Goal: Complete application form

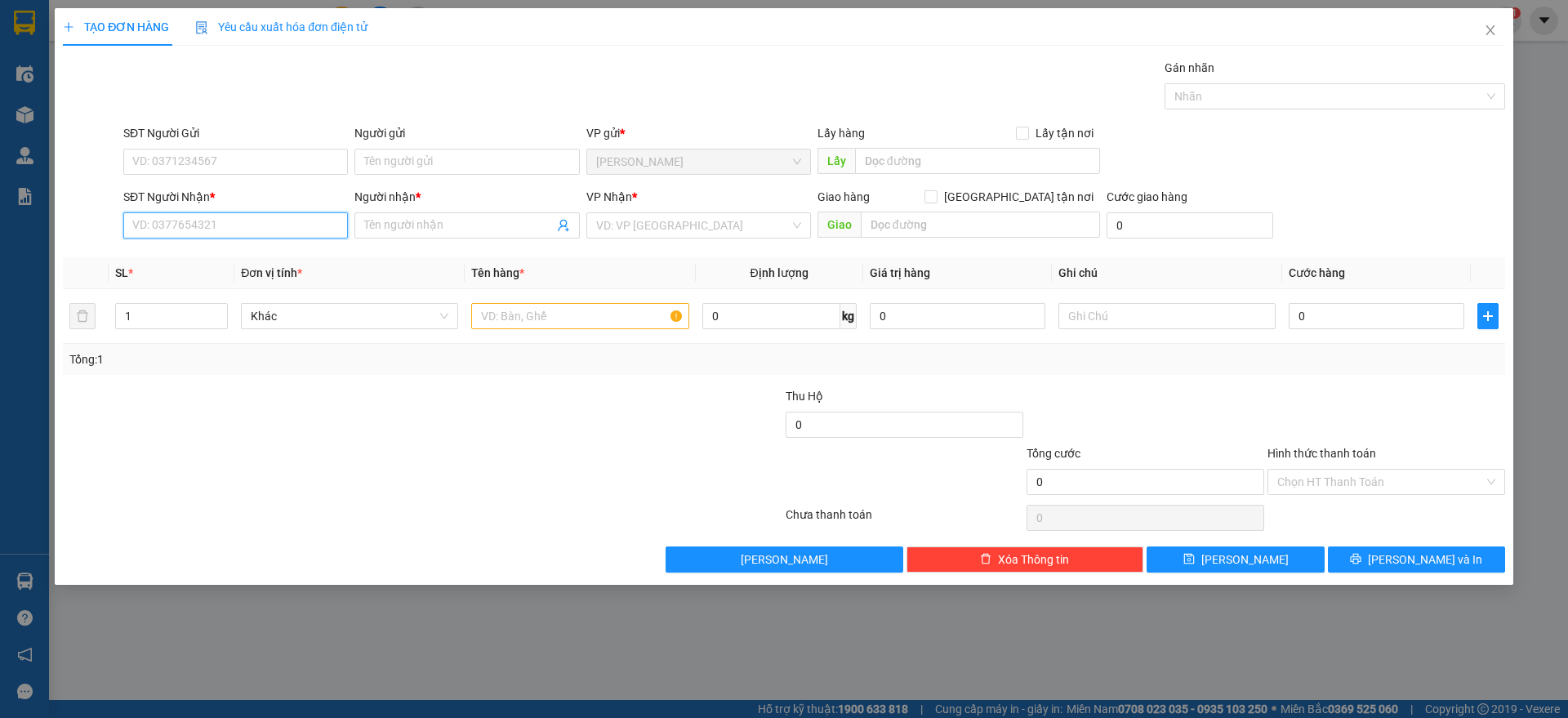
click at [318, 222] on input "SĐT Người Nhận *" at bounding box center [235, 225] width 225 height 26
type input "0919238055"
click at [278, 264] on div "0919238055 - anh quý" at bounding box center [235, 258] width 205 height 18
type input "anh quý"
checkbox input "true"
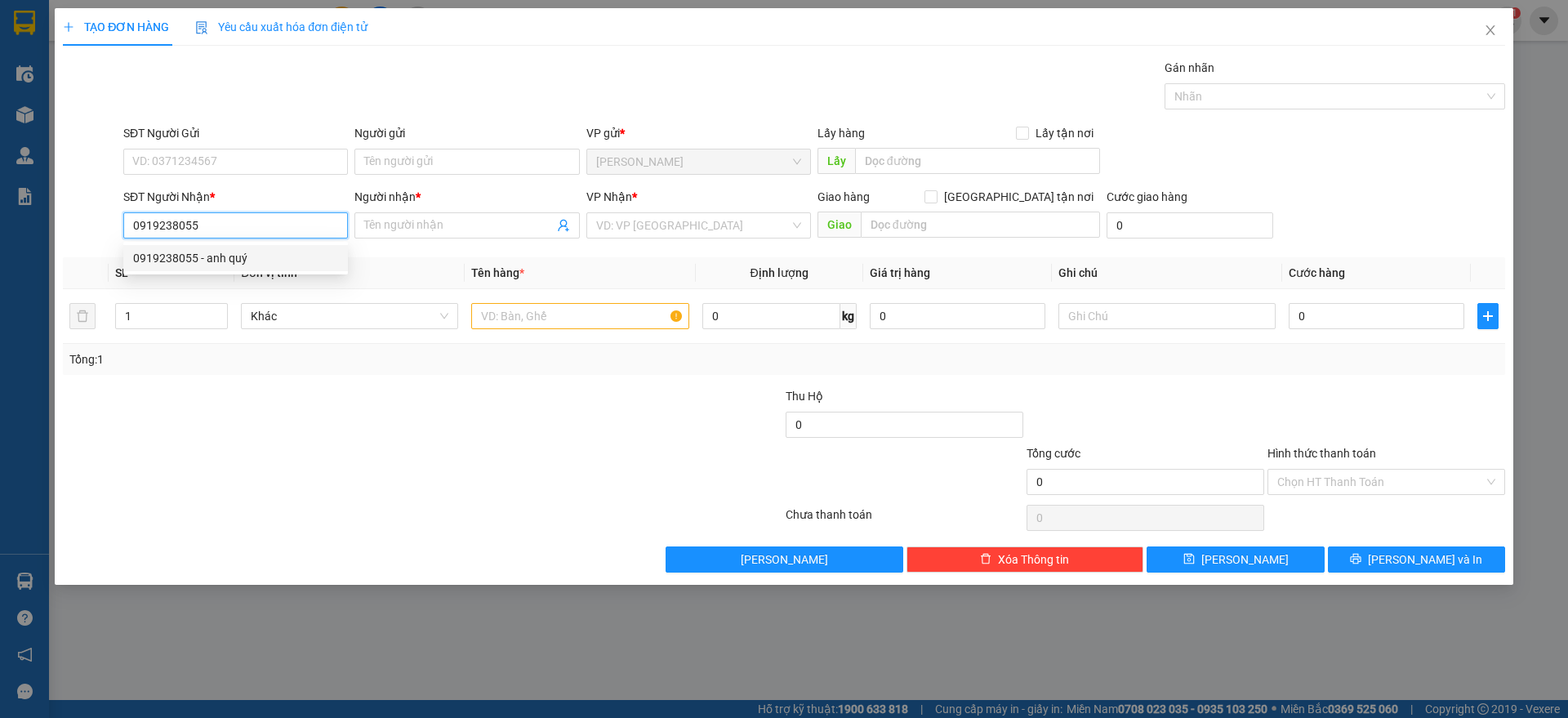
type input "BV HOÀN MỸ"
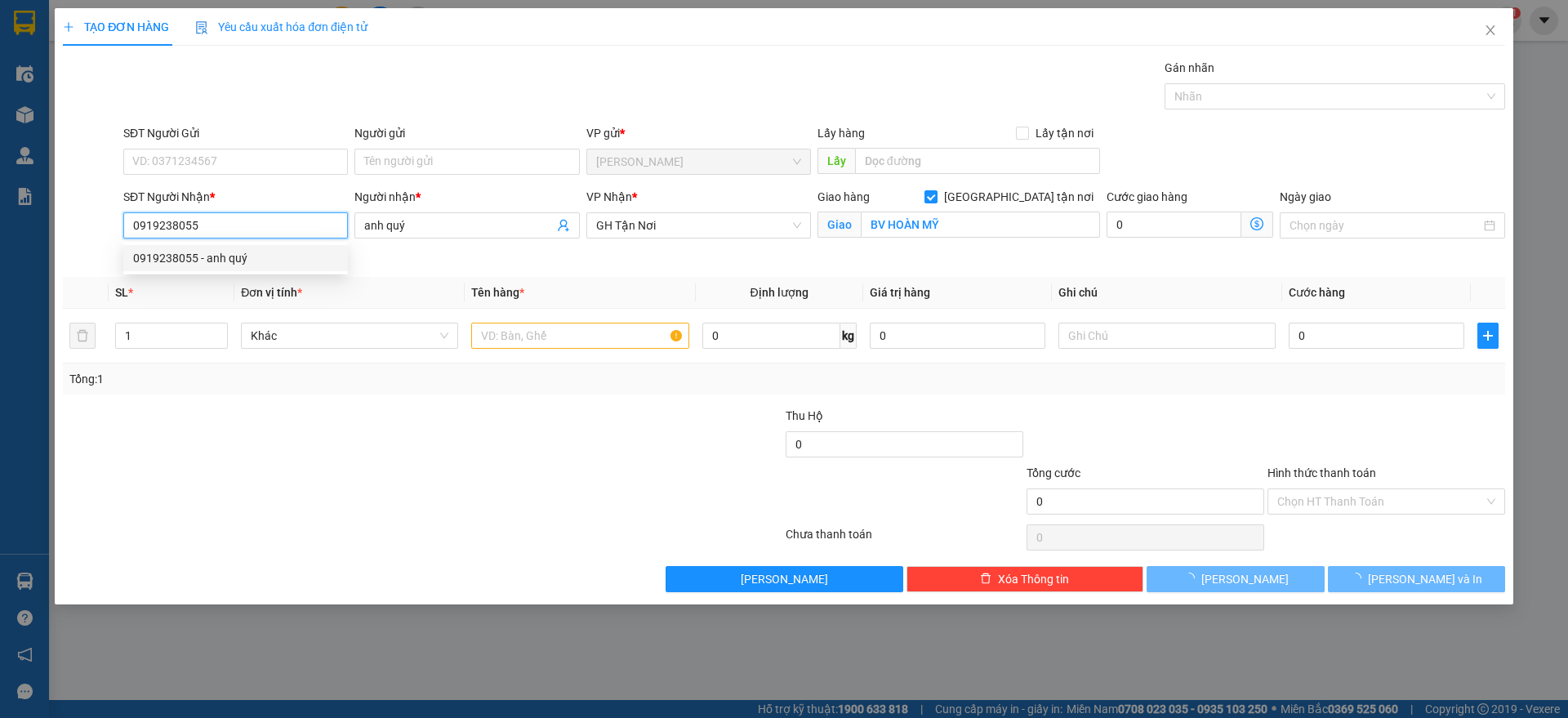
type input "70.000"
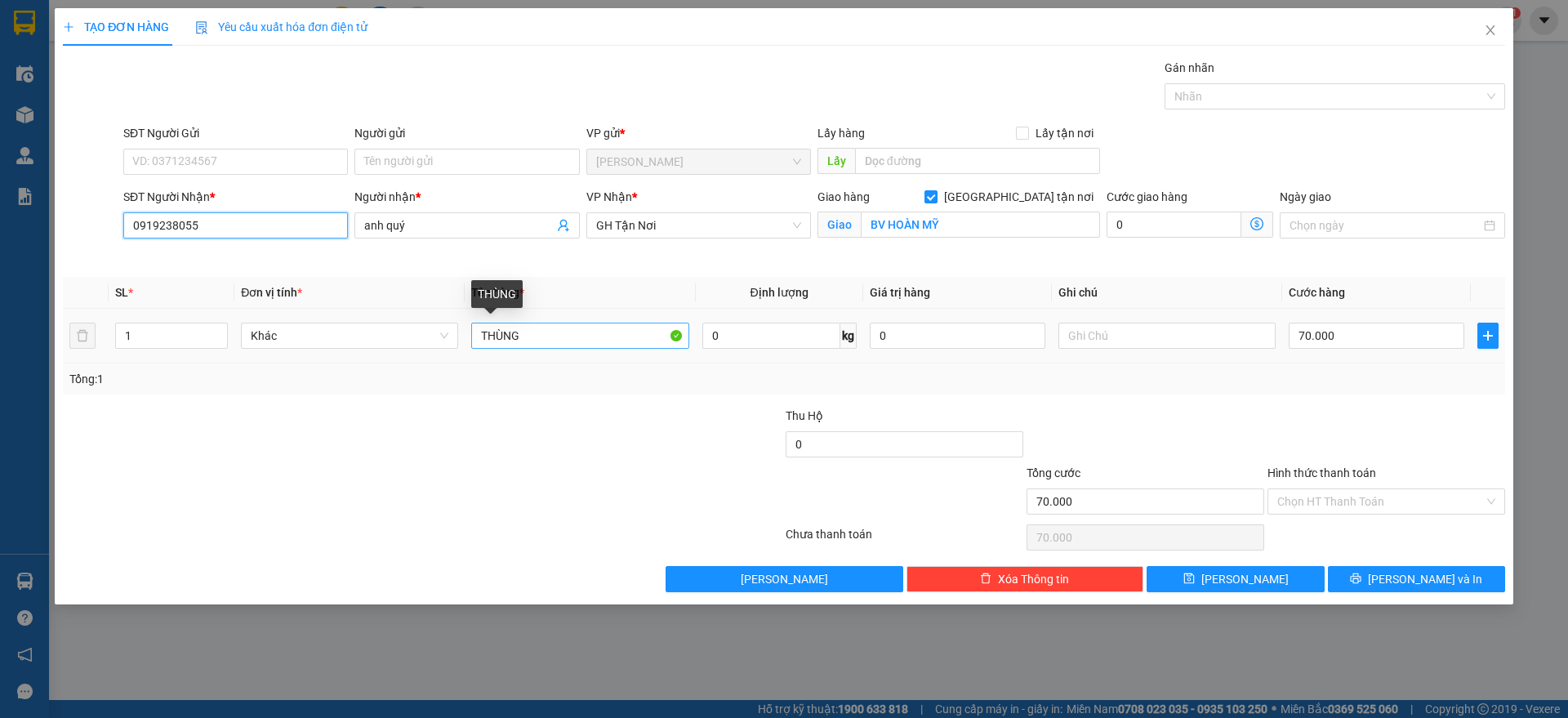
type input "0919238055"
drag, startPoint x: 525, startPoint y: 334, endPoint x: 370, endPoint y: 335, distance: 155.0
click at [370, 334] on tr "1 Khác THÙNG 0 kg 0 70.000" at bounding box center [783, 336] width 1442 height 55
type input "1 giỏ"
click at [1479, 330] on span "plus" at bounding box center [1487, 336] width 20 height 13
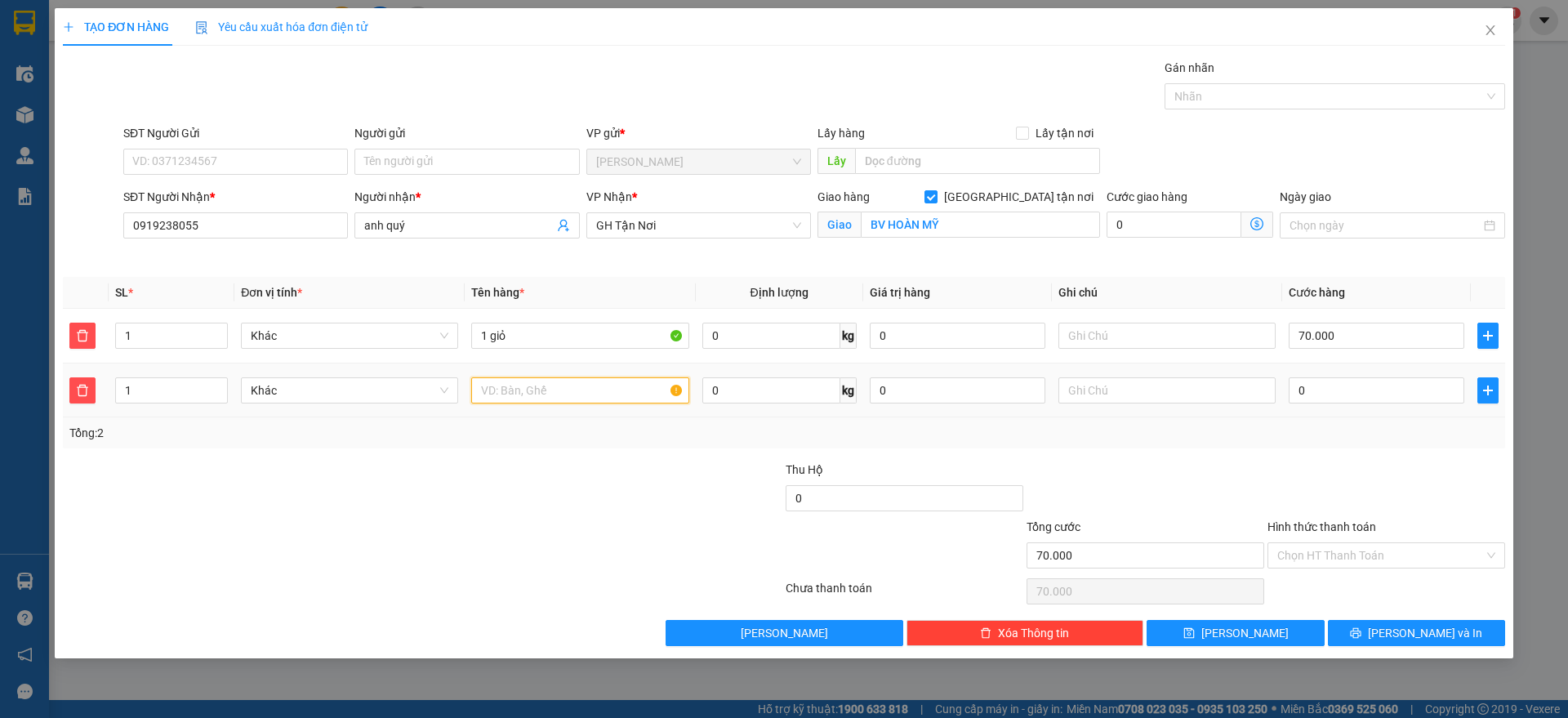
click at [591, 396] on input "text" at bounding box center [579, 389] width 217 height 26
type input "1 balo"
click at [259, 166] on input "SĐT Người Gửi" at bounding box center [235, 161] width 225 height 26
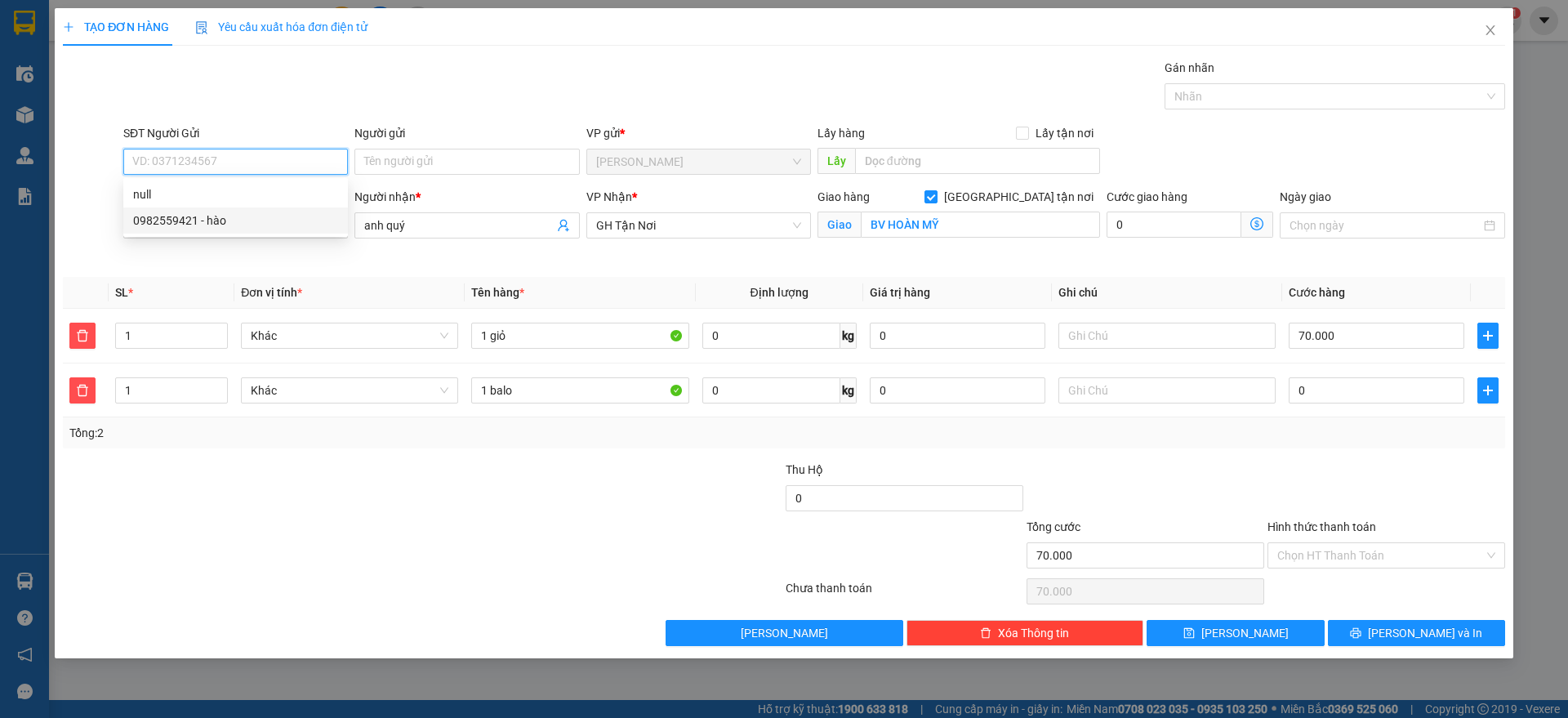
click at [249, 218] on div "0982559421 - hào" at bounding box center [235, 220] width 205 height 18
type input "0982559421"
type input "hào"
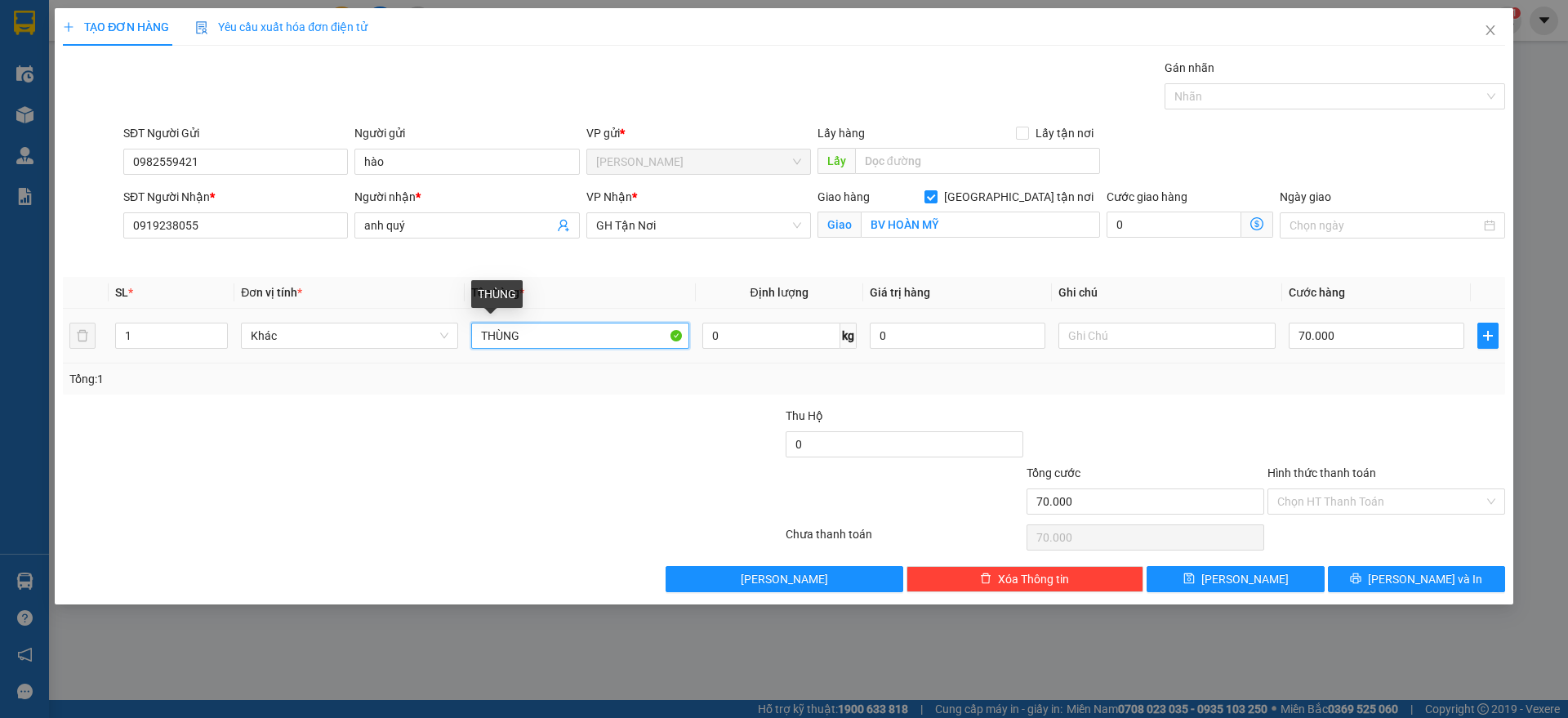
drag, startPoint x: 549, startPoint y: 328, endPoint x: 72, endPoint y: 306, distance: 477.5
click at [73, 307] on table "SL * Đơn vị tính * Tên hàng * Định lượng Giá trị hàng Ghi chú Cước hàng 1 Khác …" at bounding box center [783, 320] width 1442 height 87
type input "1 giỏ"
click at [1479, 333] on span "plus" at bounding box center [1487, 336] width 20 height 13
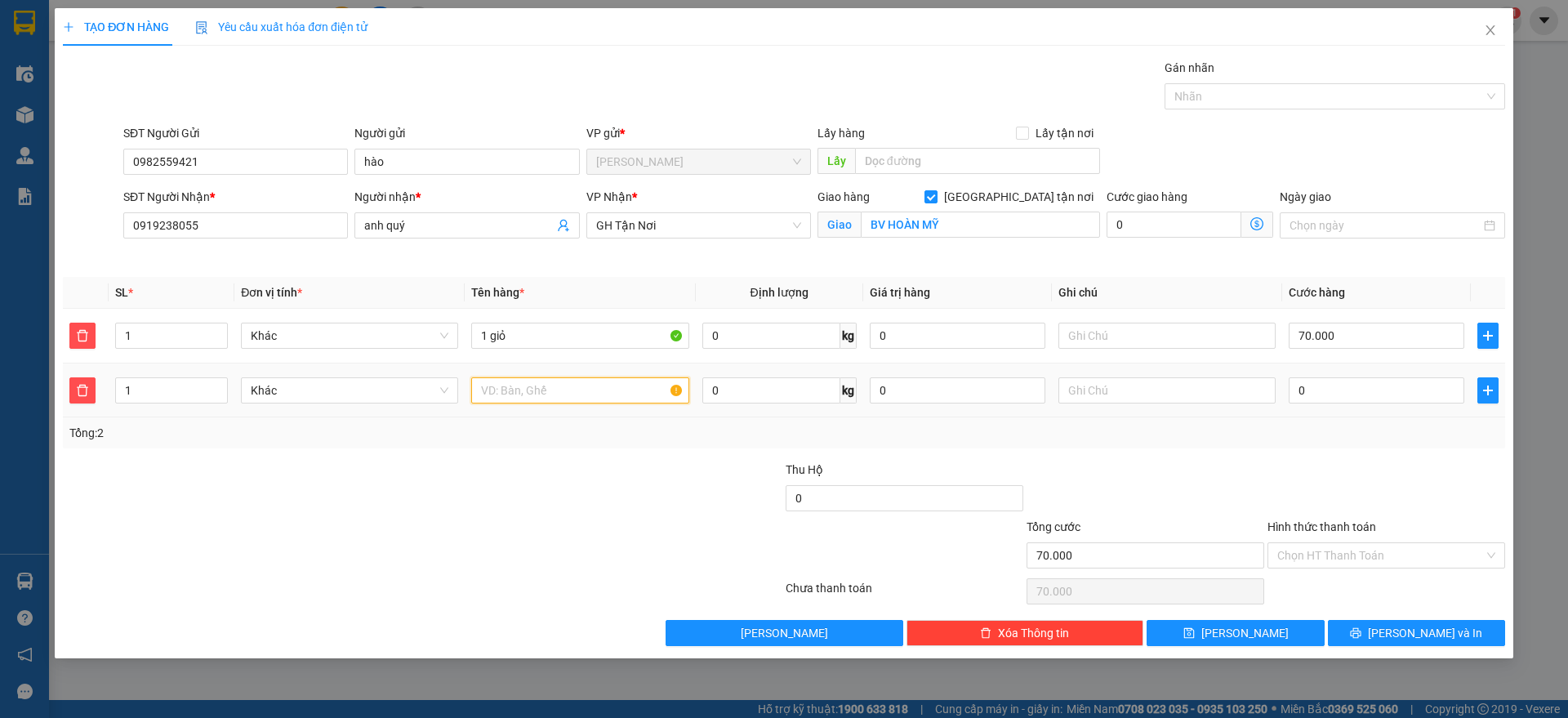
click at [540, 394] on input "text" at bounding box center [579, 389] width 217 height 26
type input "1 balo"
click at [1367, 330] on input "70.000" at bounding box center [1376, 335] width 175 height 26
type input "1"
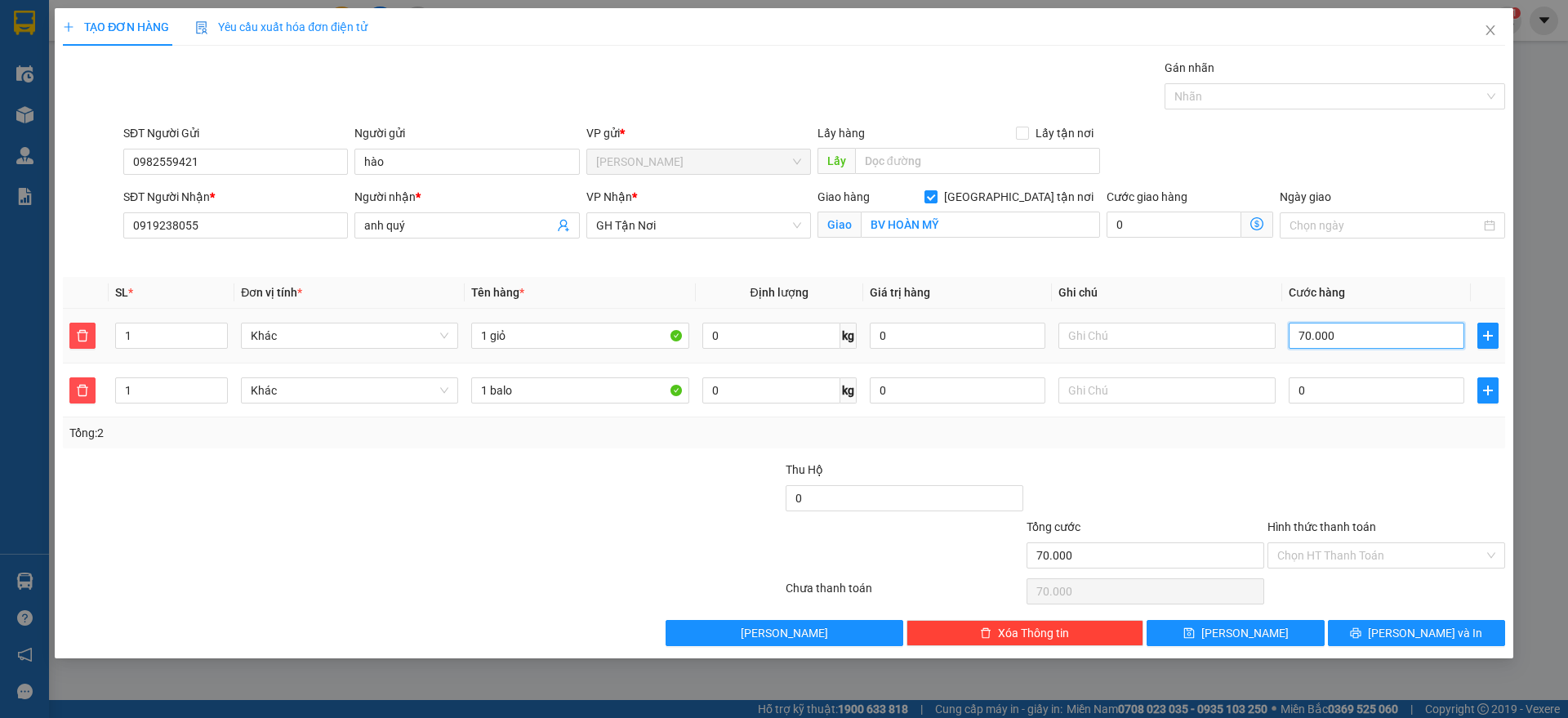
type input "1"
type input "10"
type input "100"
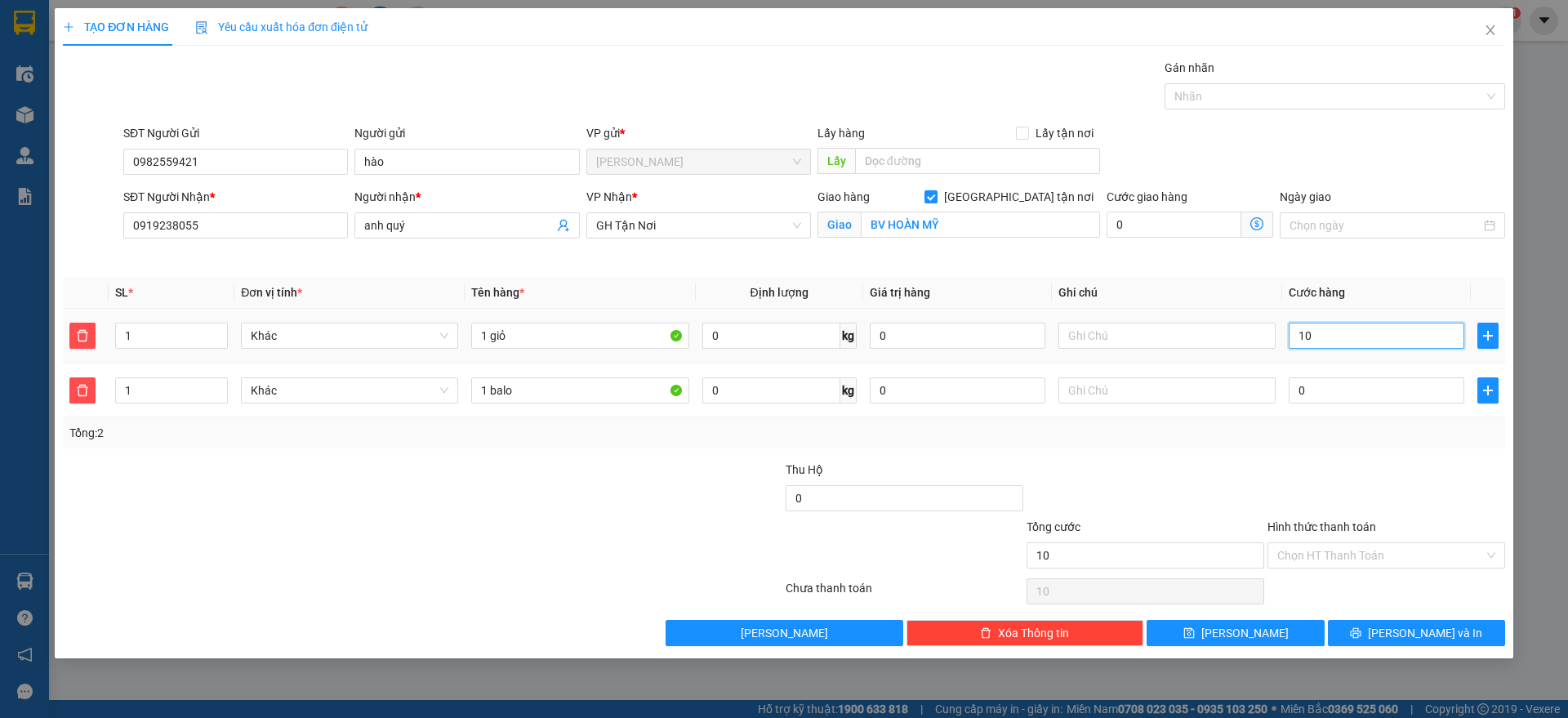
type input "100"
type input "1.000"
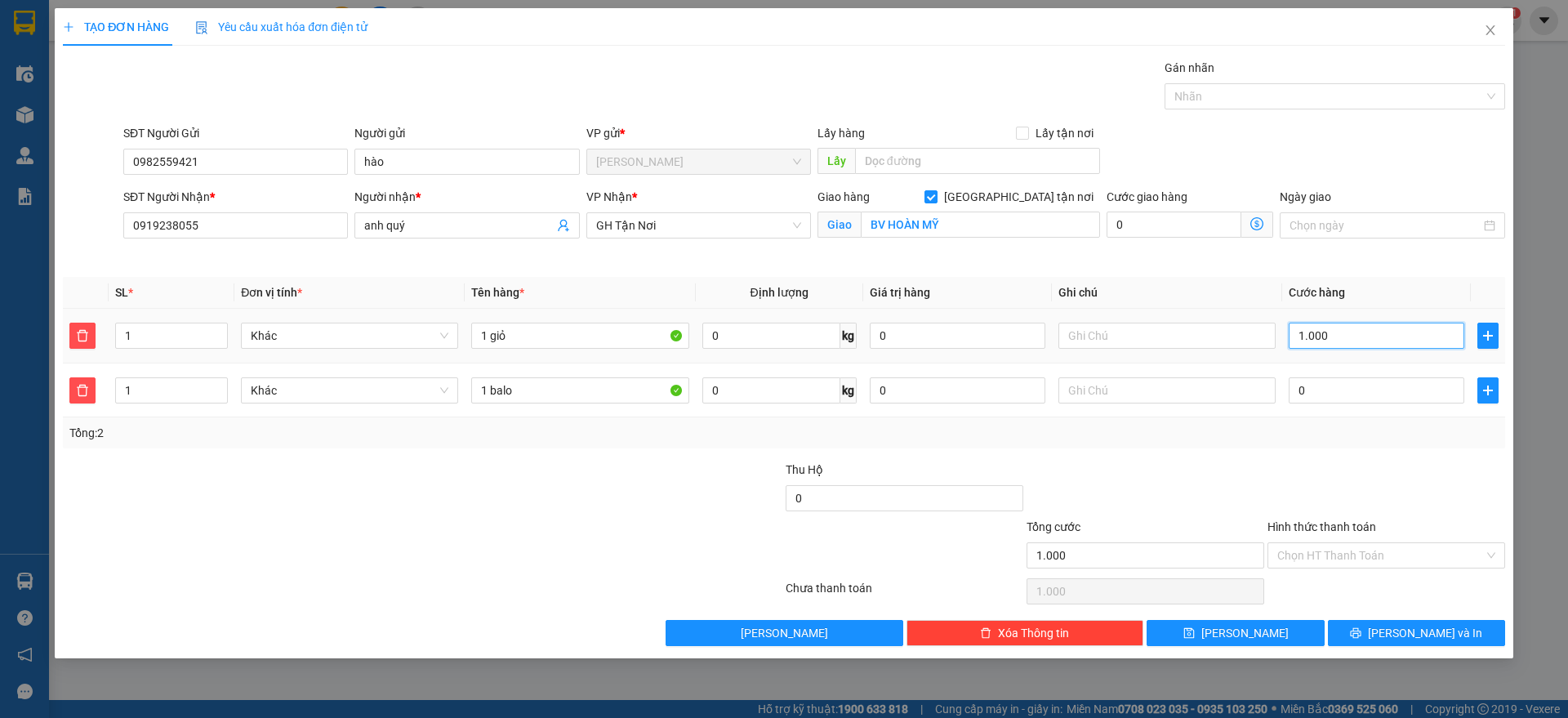
type input "10.000"
type input "100.000"
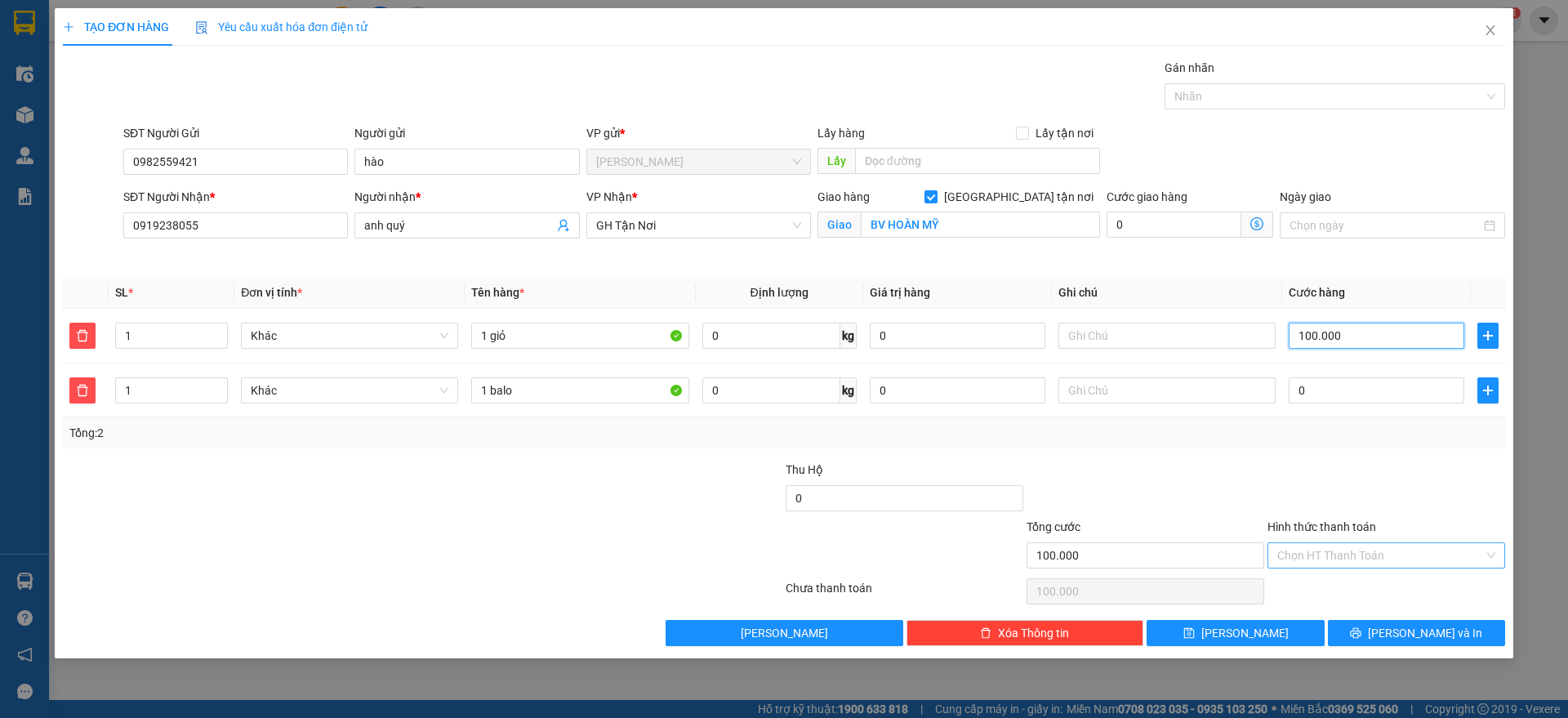
type input "100.000"
click at [1352, 553] on input "Hình thức thanh toán" at bounding box center [1380, 555] width 207 height 24
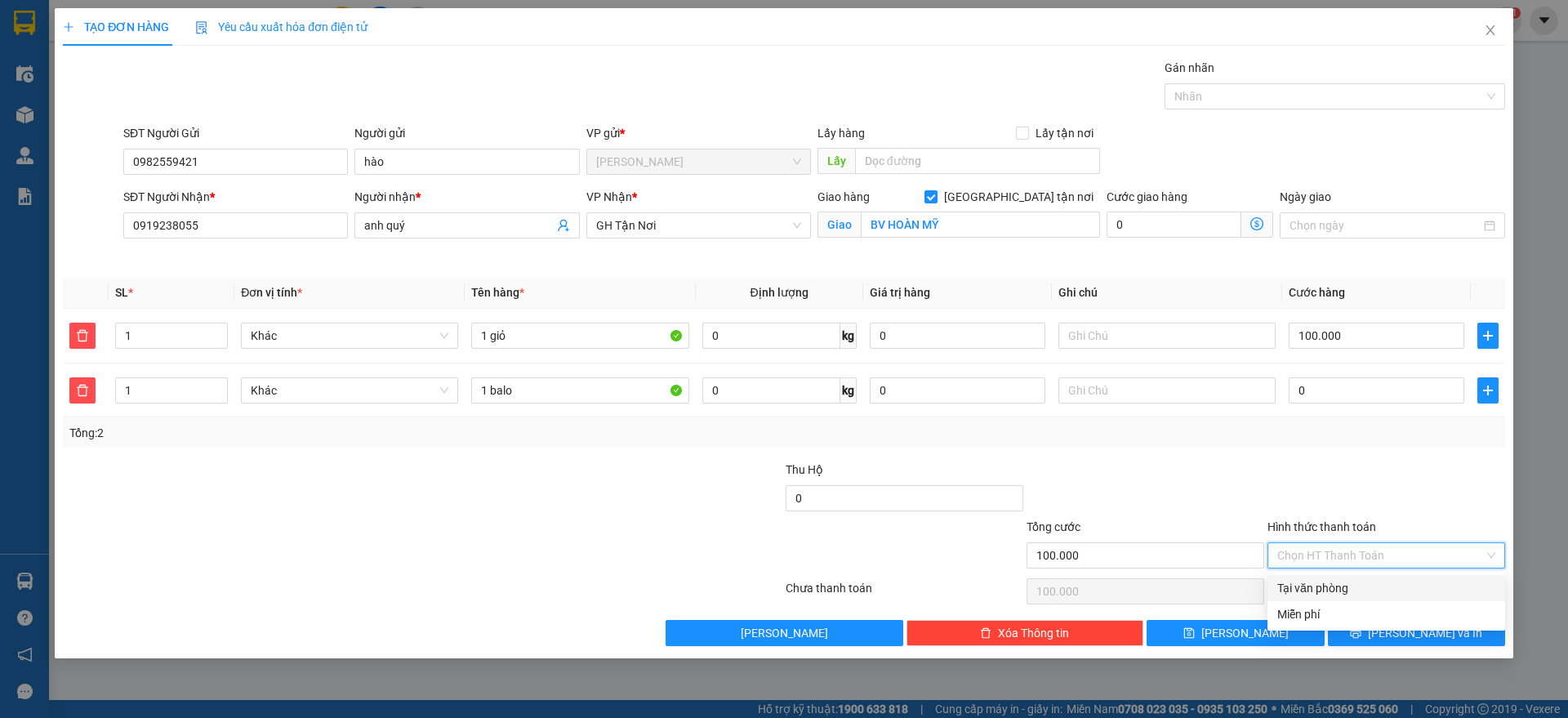
click at [1344, 582] on div "Tại văn phòng" at bounding box center [1386, 588] width 218 height 18
type input "0"
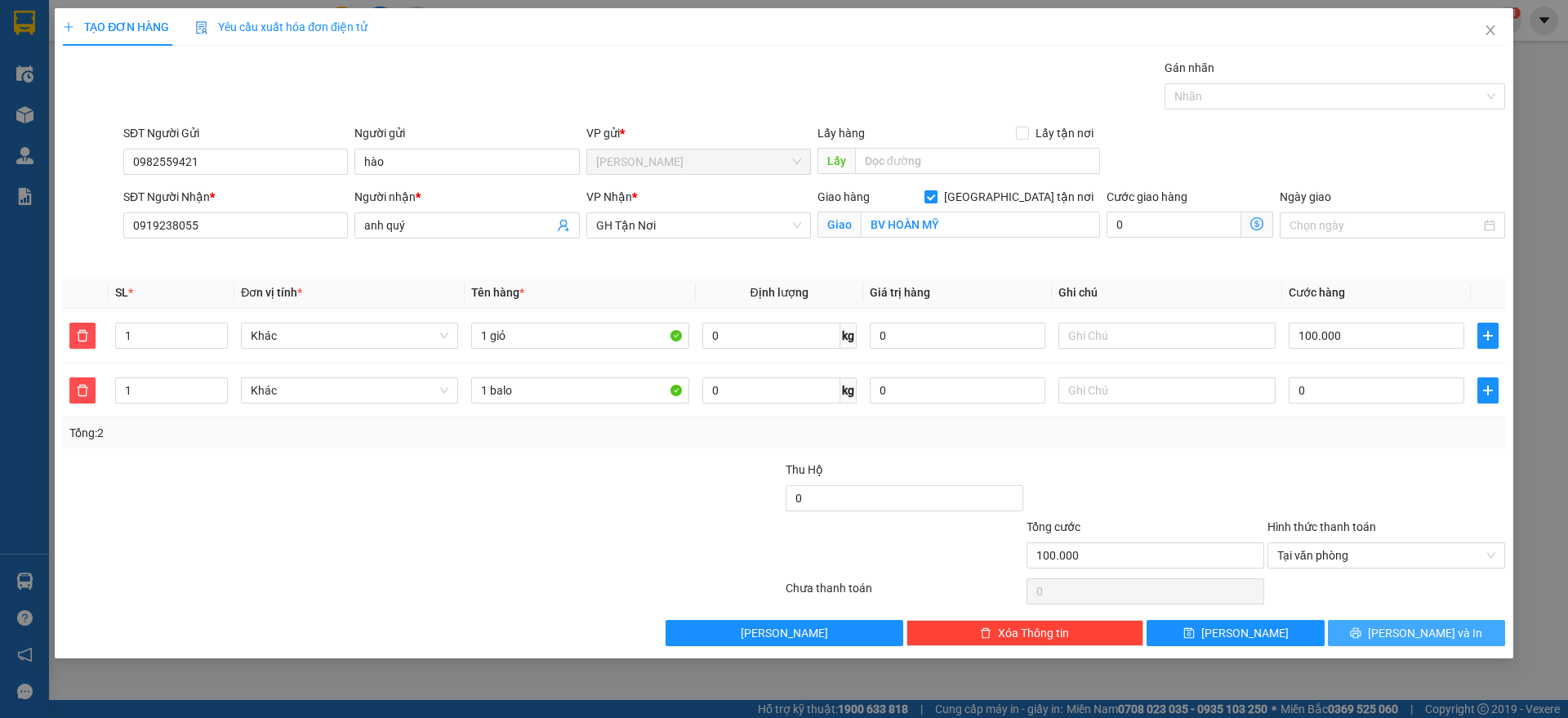
click at [1350, 629] on button "[PERSON_NAME] và In" at bounding box center [1416, 632] width 177 height 26
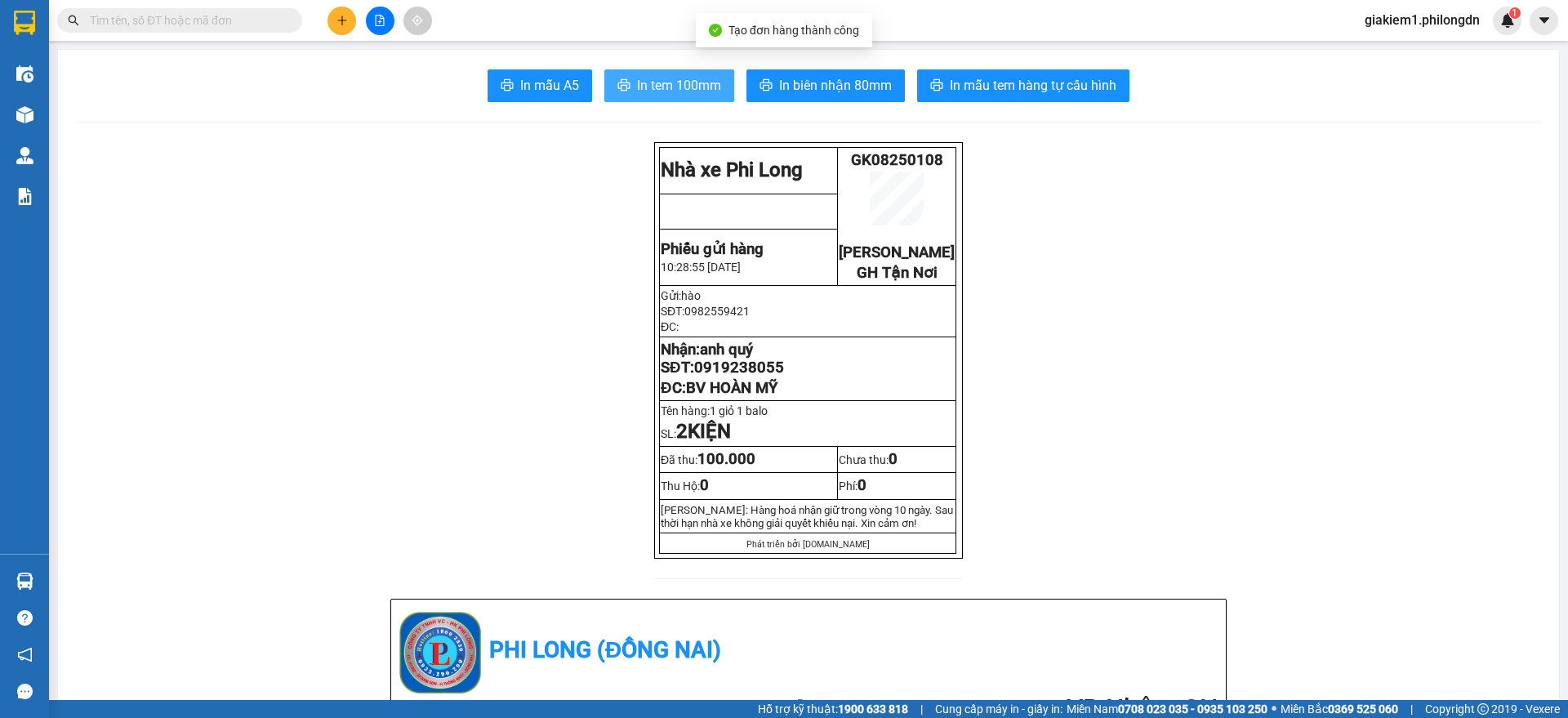
click at [643, 89] on span "In tem 100mm" at bounding box center [679, 85] width 84 height 21
click at [745, 377] on span "0919238055" at bounding box center [738, 367] width 89 height 18
copy span "0919238055"
